Goal: Task Accomplishment & Management: Manage account settings

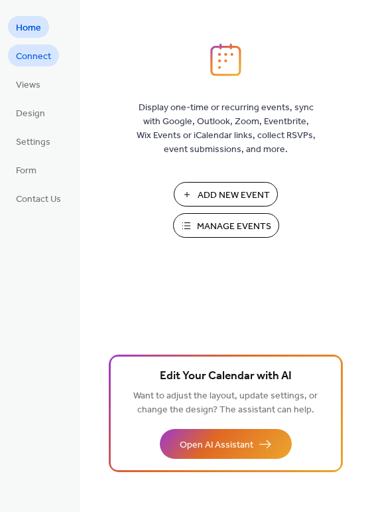
click at [42, 50] on span "Connect" at bounding box center [33, 57] width 35 height 14
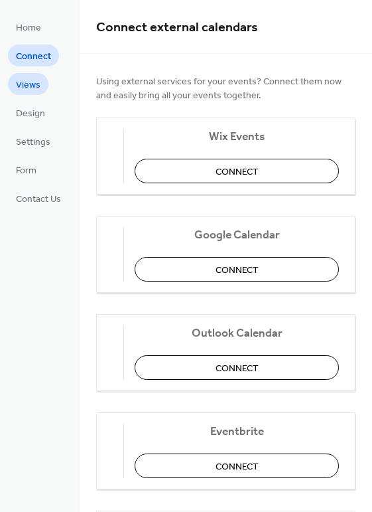
click at [38, 88] on span "Views" at bounding box center [28, 85] width 25 height 14
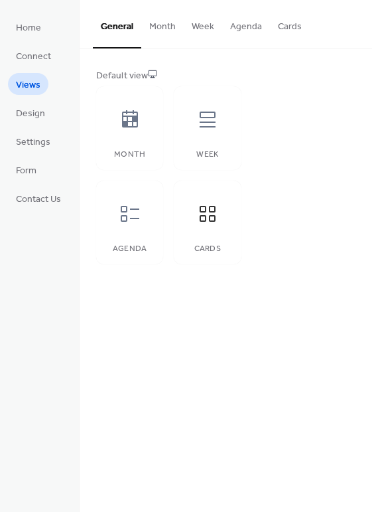
click at [167, 24] on button "Month" at bounding box center [162, 23] width 42 height 47
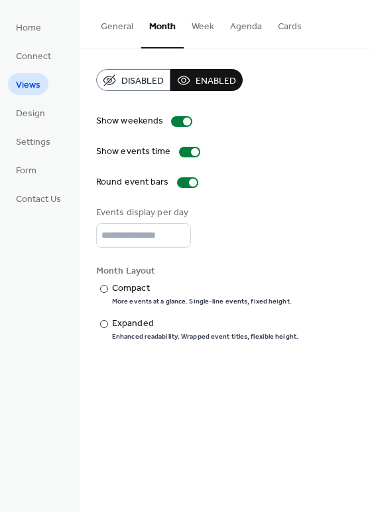
drag, startPoint x: 204, startPoint y: 25, endPoint x: 233, endPoint y: 29, distance: 28.8
click at [208, 26] on button "Week" at bounding box center [203, 23] width 38 height 47
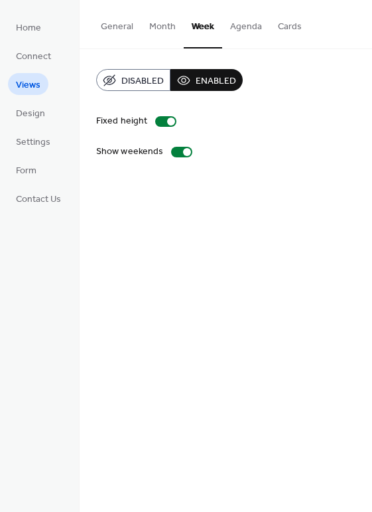
drag, startPoint x: 248, startPoint y: 27, endPoint x: 256, endPoint y: 27, distance: 7.3
click at [248, 27] on button "Agenda" at bounding box center [246, 23] width 48 height 47
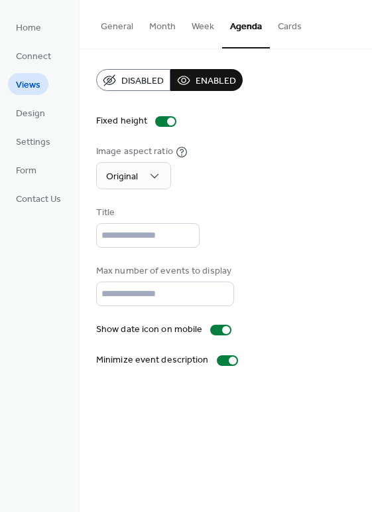
click at [295, 29] on button "Cards" at bounding box center [290, 23] width 40 height 47
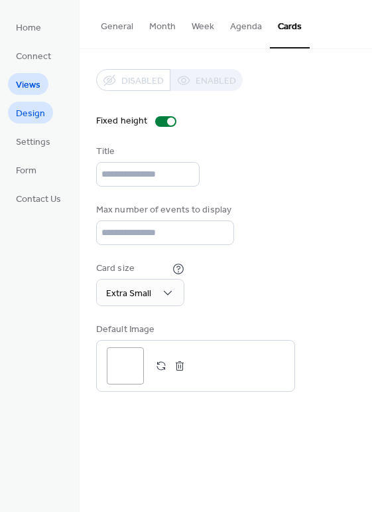
click at [37, 110] on span "Design" at bounding box center [30, 114] width 29 height 14
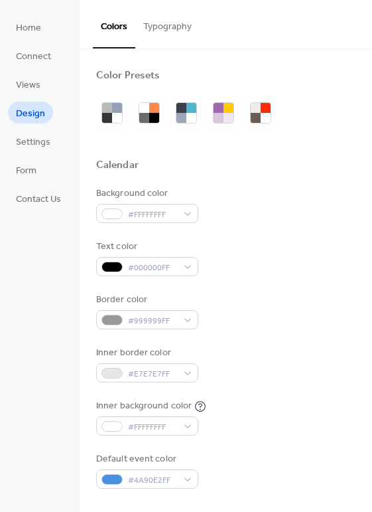
click at [162, 31] on button "Typography" at bounding box center [167, 23] width 64 height 47
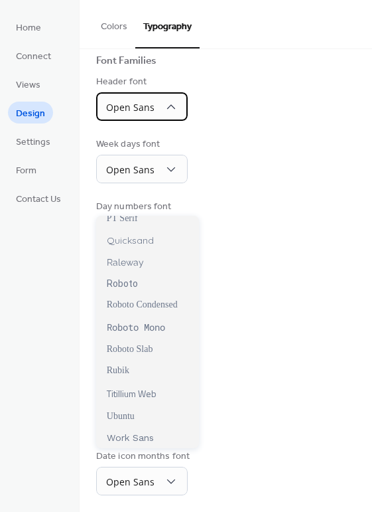
scroll to position [977, 0]
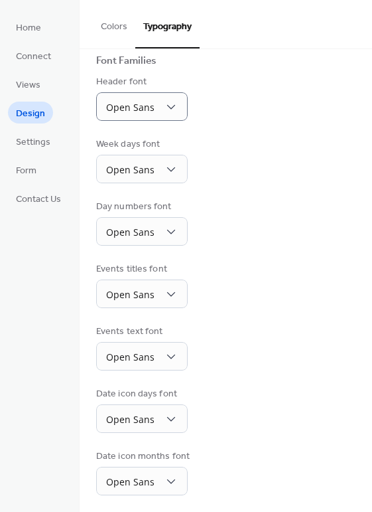
click at [307, 306] on div "Base Font Size * px Font Families Header font Open Sans Week days font Open San…" at bounding box center [225, 235] width 259 height 519
click at [40, 137] on span "Settings" at bounding box center [33, 142] width 35 height 14
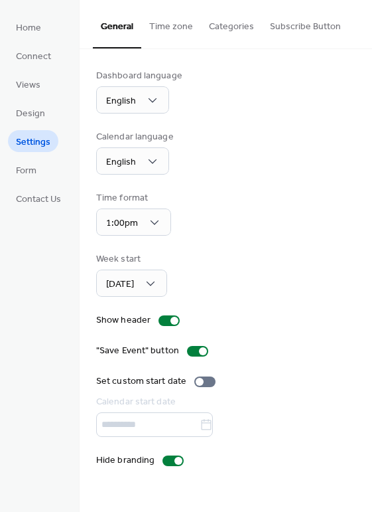
drag, startPoint x: 149, startPoint y: 23, endPoint x: 194, endPoint y: 23, distance: 45.1
click at [150, 24] on button "Time zone" at bounding box center [171, 23] width 60 height 47
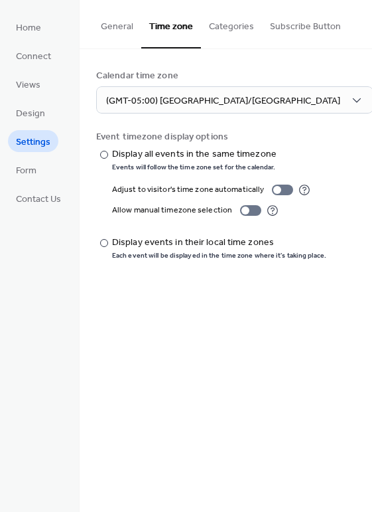
click at [225, 21] on button "Categories" at bounding box center [231, 23] width 61 height 47
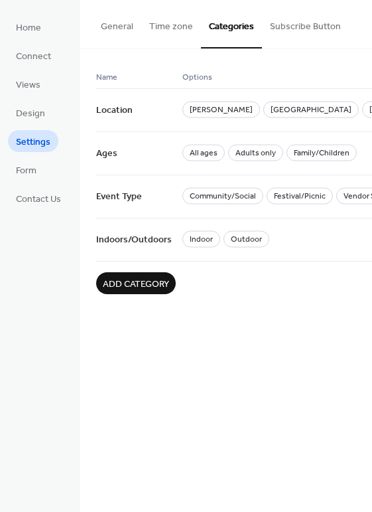
click at [297, 27] on button "Subscribe Button" at bounding box center [305, 23] width 87 height 47
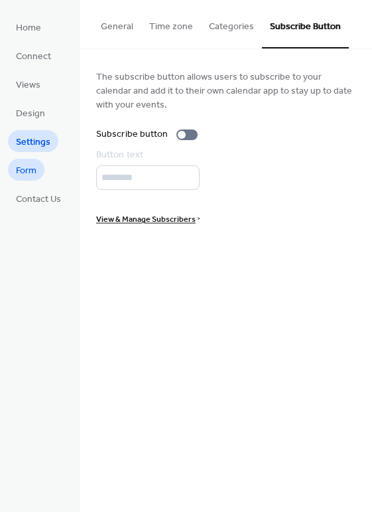
click at [29, 169] on span "Form" at bounding box center [26, 171] width 21 height 14
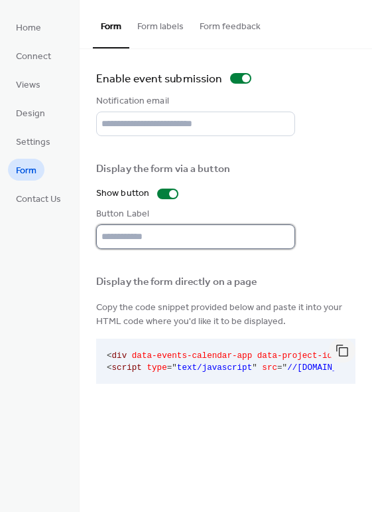
click at [165, 239] on input "text" at bounding box center [195, 236] width 199 height 25
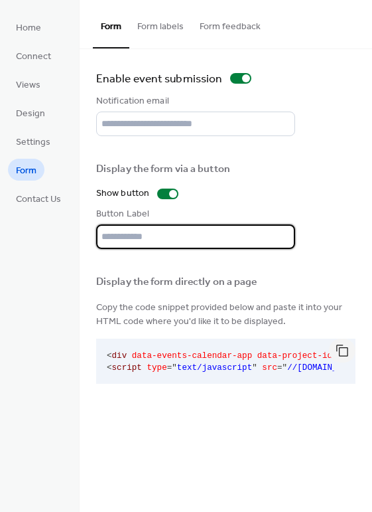
click at [172, 235] on input "text" at bounding box center [195, 236] width 199 height 25
drag, startPoint x: 158, startPoint y: 241, endPoint x: 204, endPoint y: 240, distance: 46.5
click at [205, 240] on input "text" at bounding box center [195, 236] width 199 height 25
drag, startPoint x: 110, startPoint y: 240, endPoint x: 75, endPoint y: 240, distance: 35.2
click at [76, 240] on div "**********" at bounding box center [186, 256] width 372 height 512
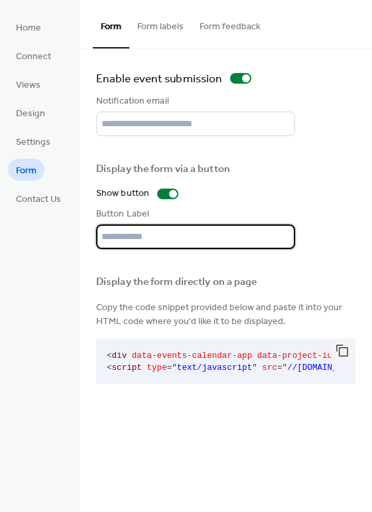
drag, startPoint x: 159, startPoint y: 30, endPoint x: 173, endPoint y: 27, distance: 14.2
click at [160, 29] on button "Form labels" at bounding box center [160, 23] width 62 height 47
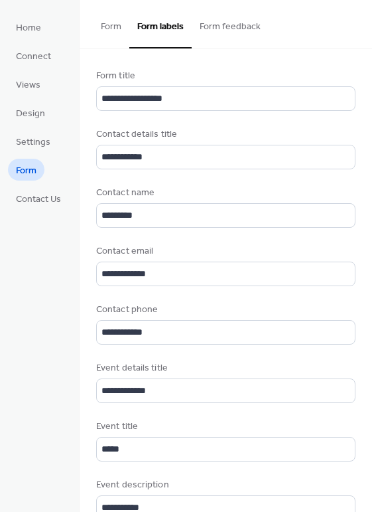
click at [243, 26] on button "Form feedback" at bounding box center [230, 23] width 77 height 47
